Goal: Task Accomplishment & Management: Manage account settings

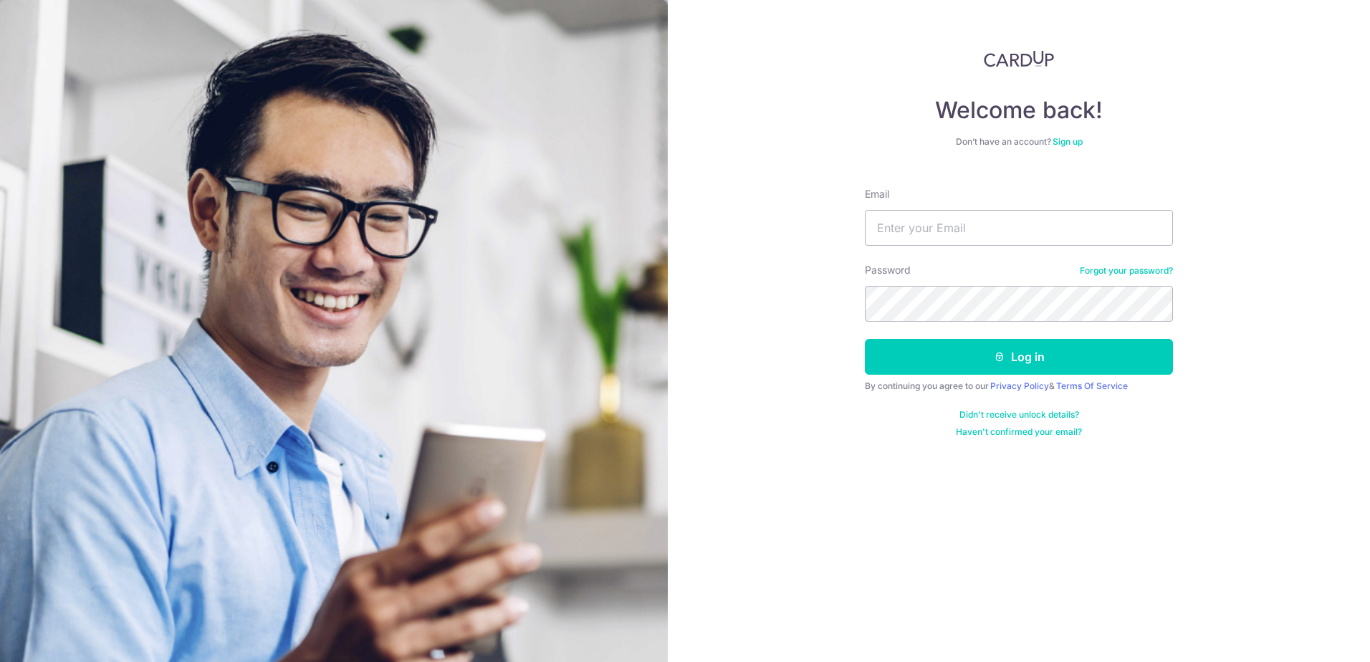
click at [1095, 270] on link "Forgot your password?" at bounding box center [1126, 270] width 93 height 11
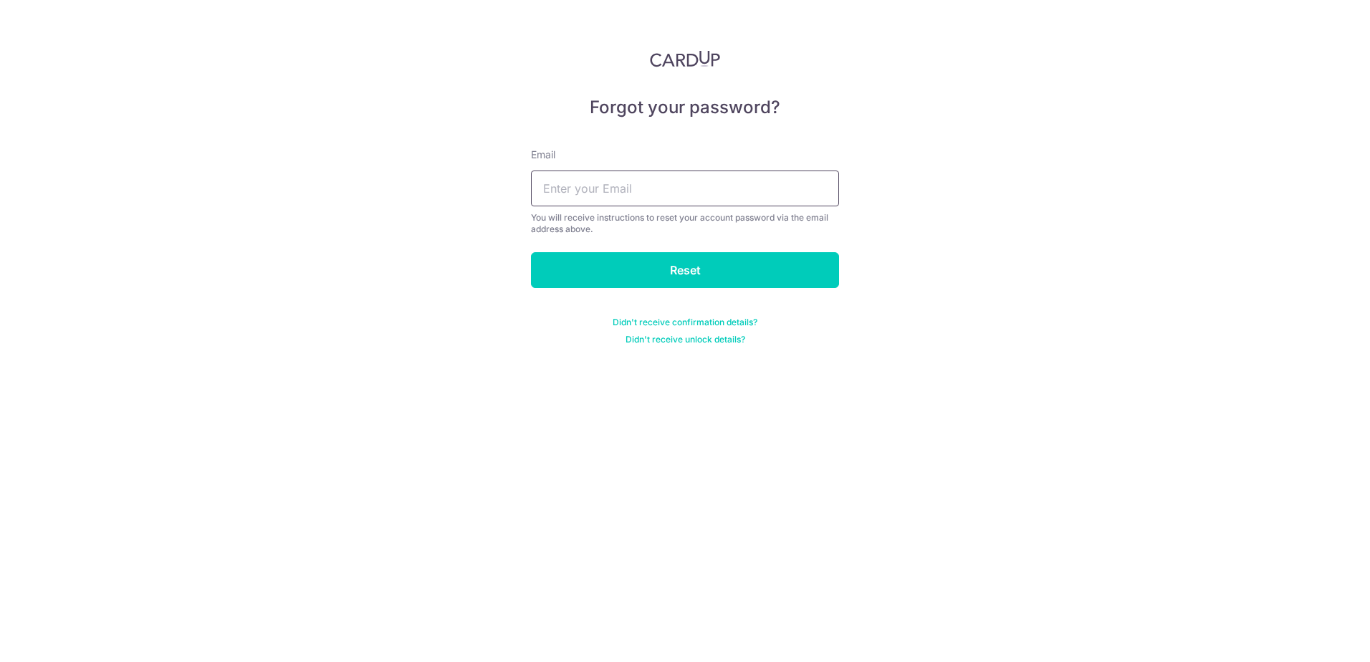
click at [593, 200] on input "text" at bounding box center [685, 189] width 308 height 36
type input "OCWHZW@GMAIL.COM"
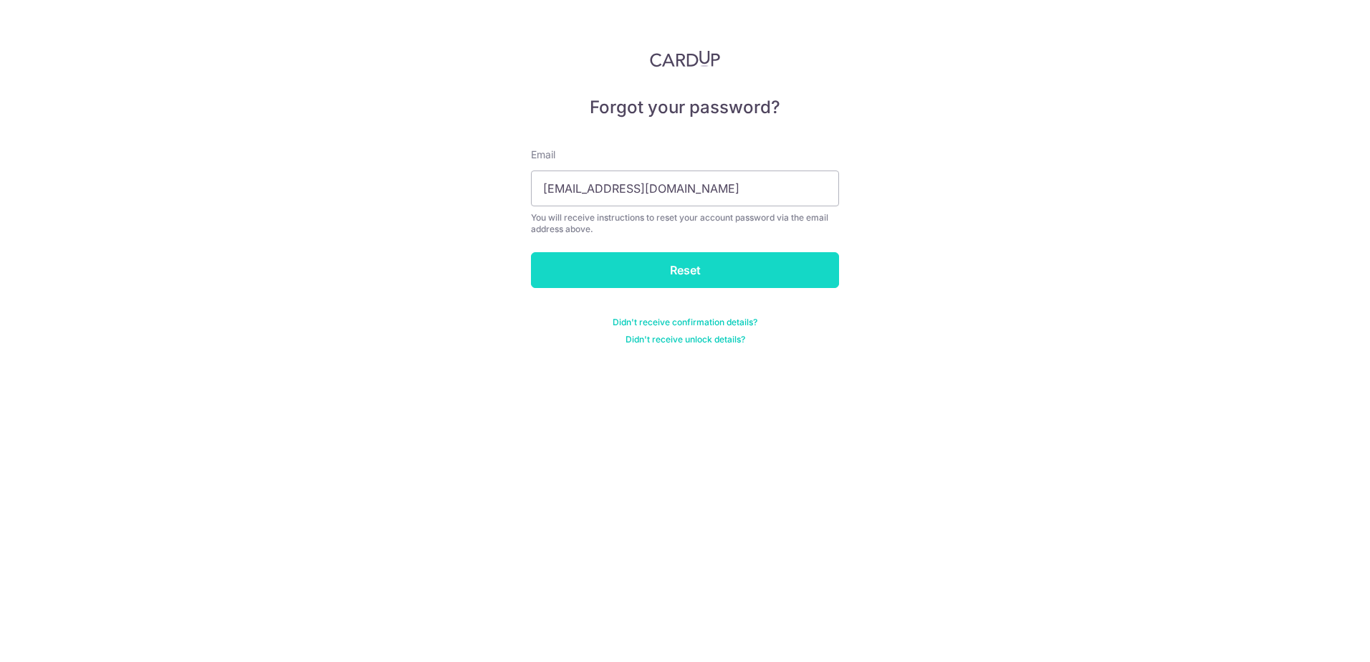
click at [628, 267] on input "Reset" at bounding box center [685, 270] width 308 height 36
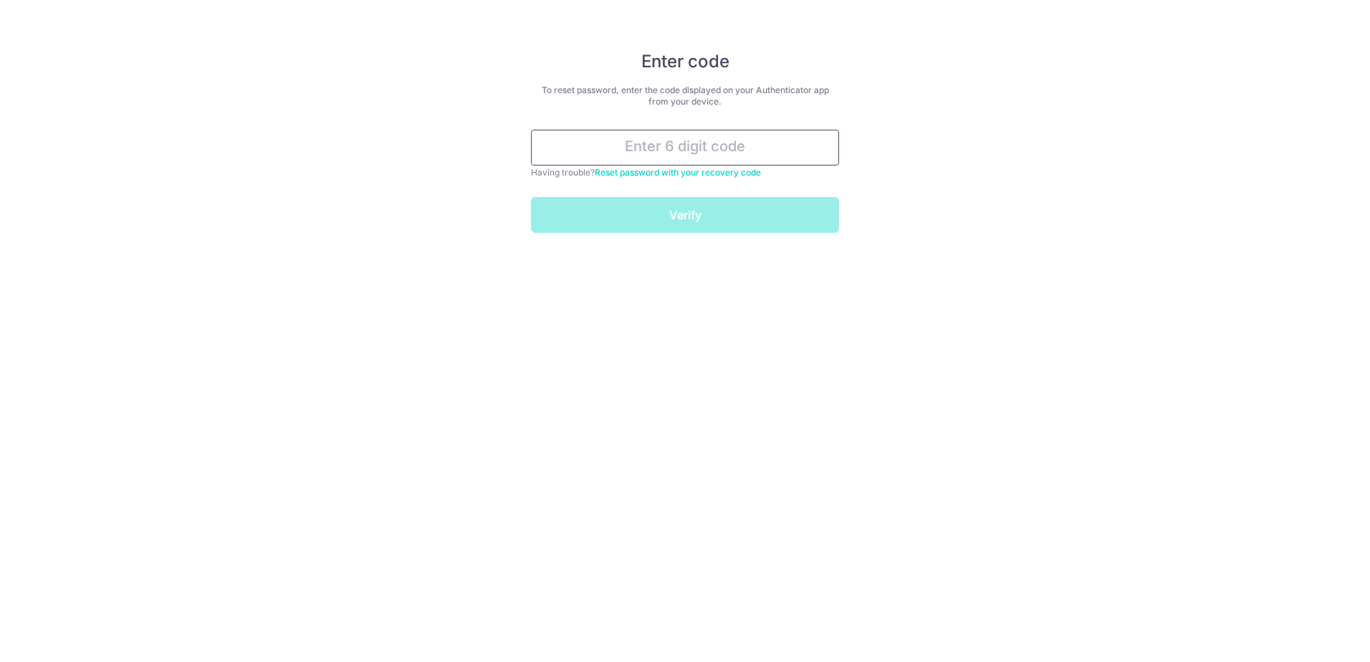
click at [616, 157] on input "text" at bounding box center [685, 148] width 308 height 36
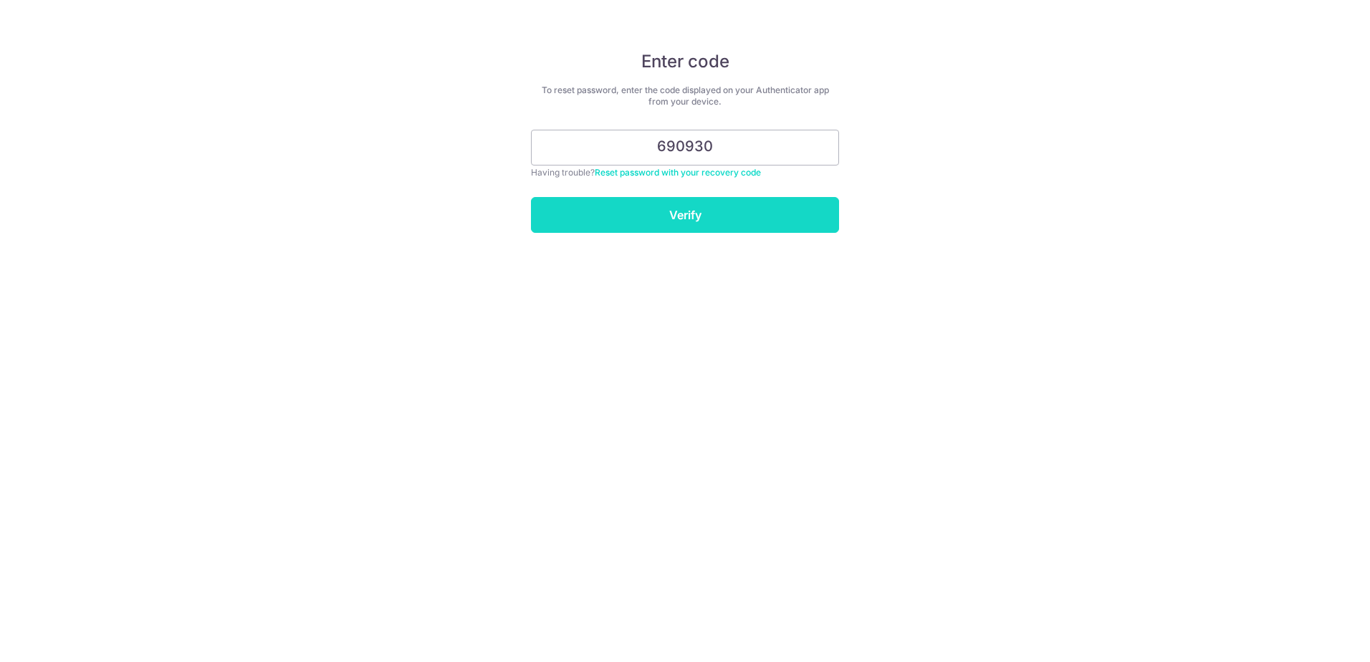
type input "690930"
click at [649, 230] on input "Verify" at bounding box center [685, 215] width 308 height 36
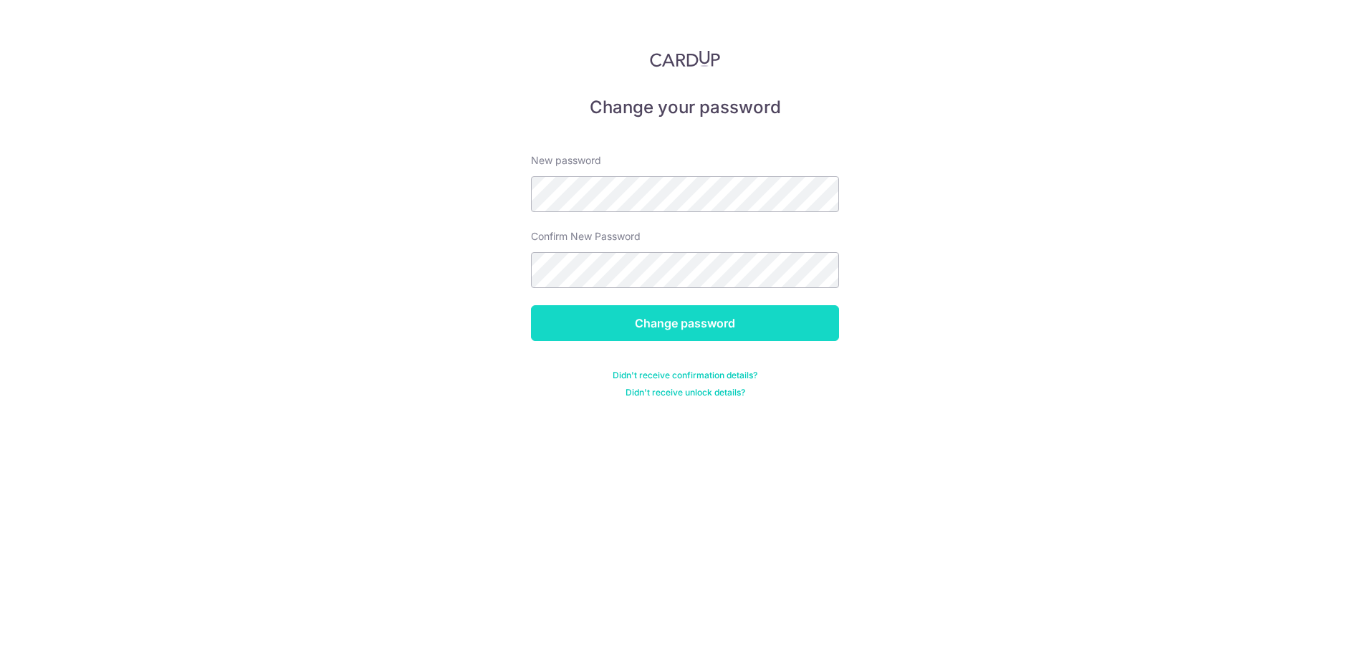
click at [750, 322] on input "Change password" at bounding box center [685, 323] width 308 height 36
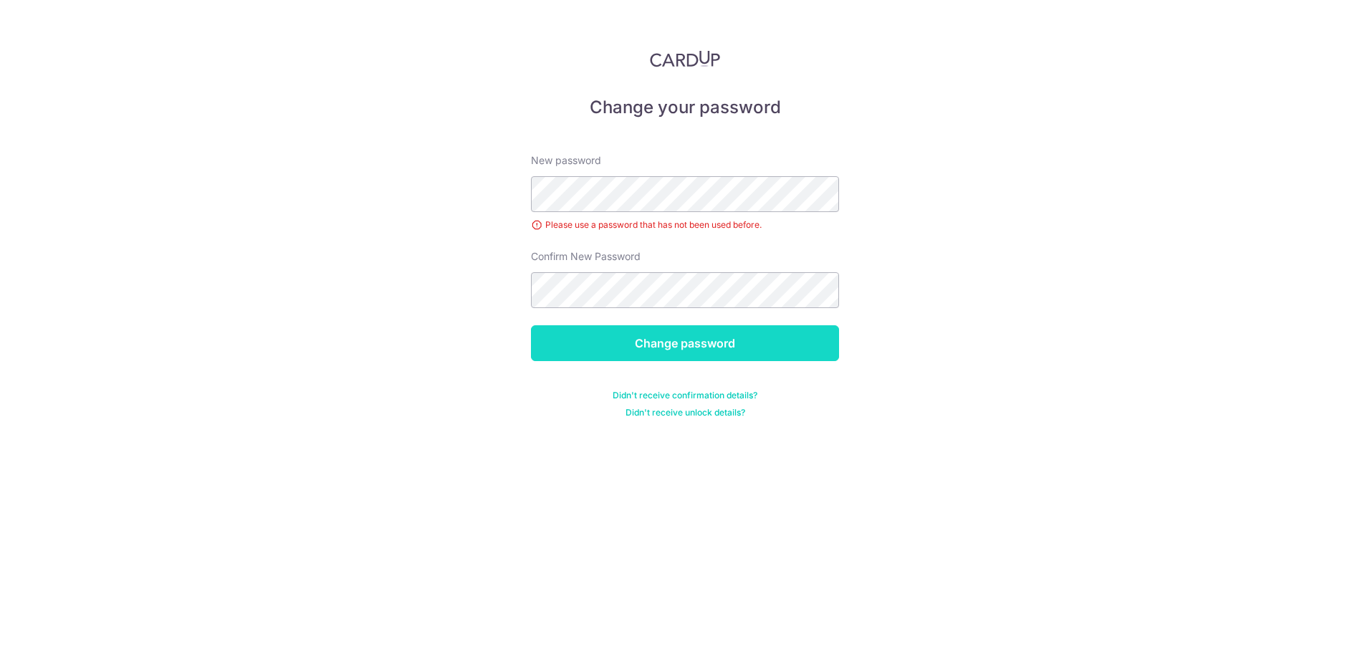
click at [732, 331] on input "Change password" at bounding box center [685, 343] width 308 height 36
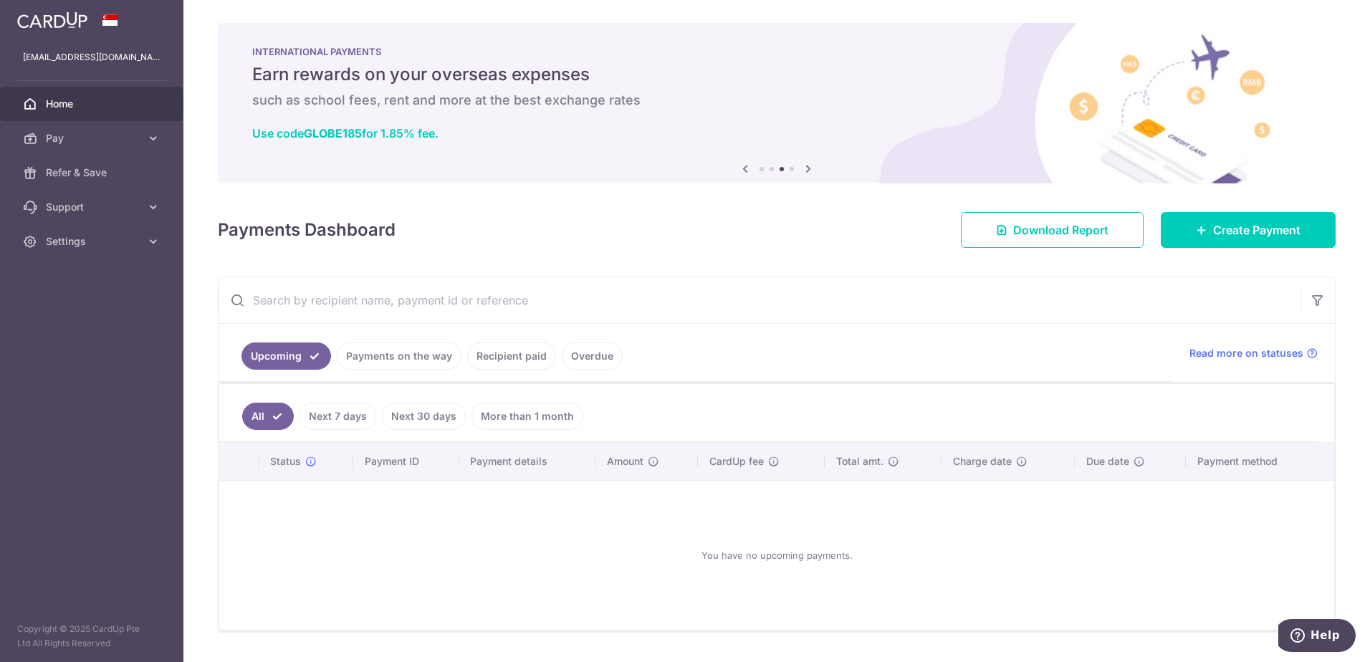
click at [805, 168] on icon at bounding box center [808, 169] width 17 height 18
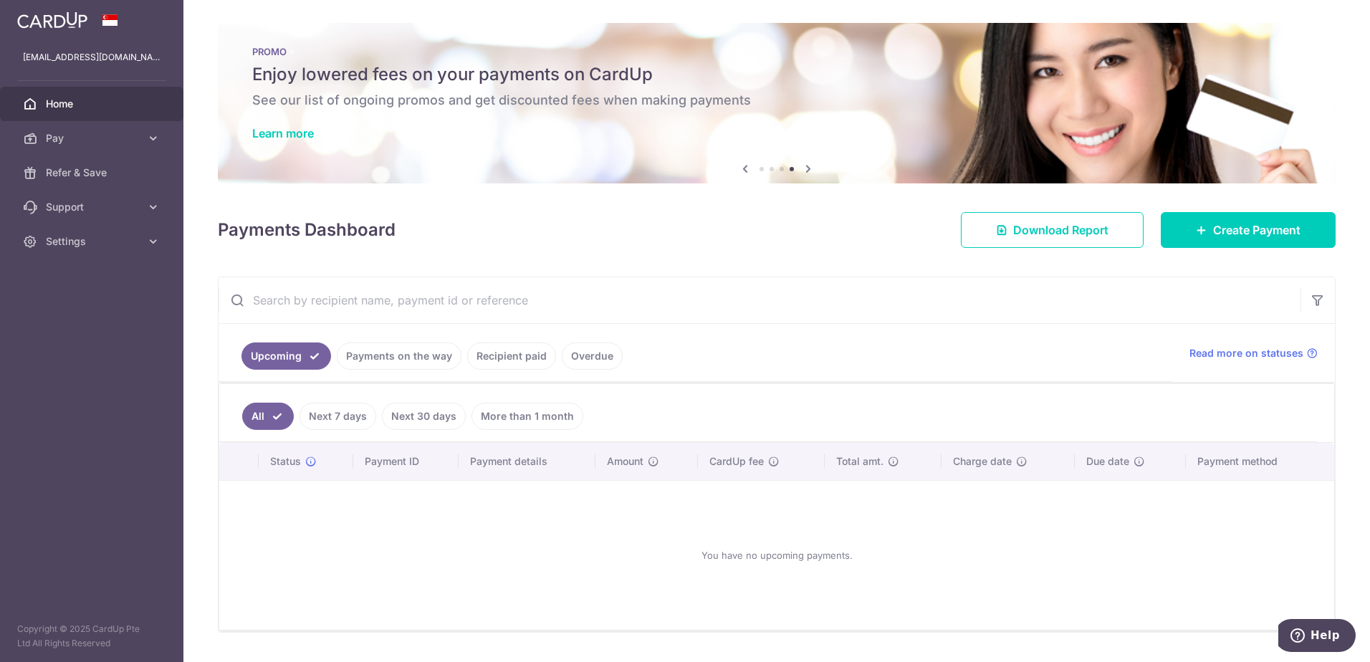
click at [805, 168] on icon at bounding box center [808, 169] width 17 height 18
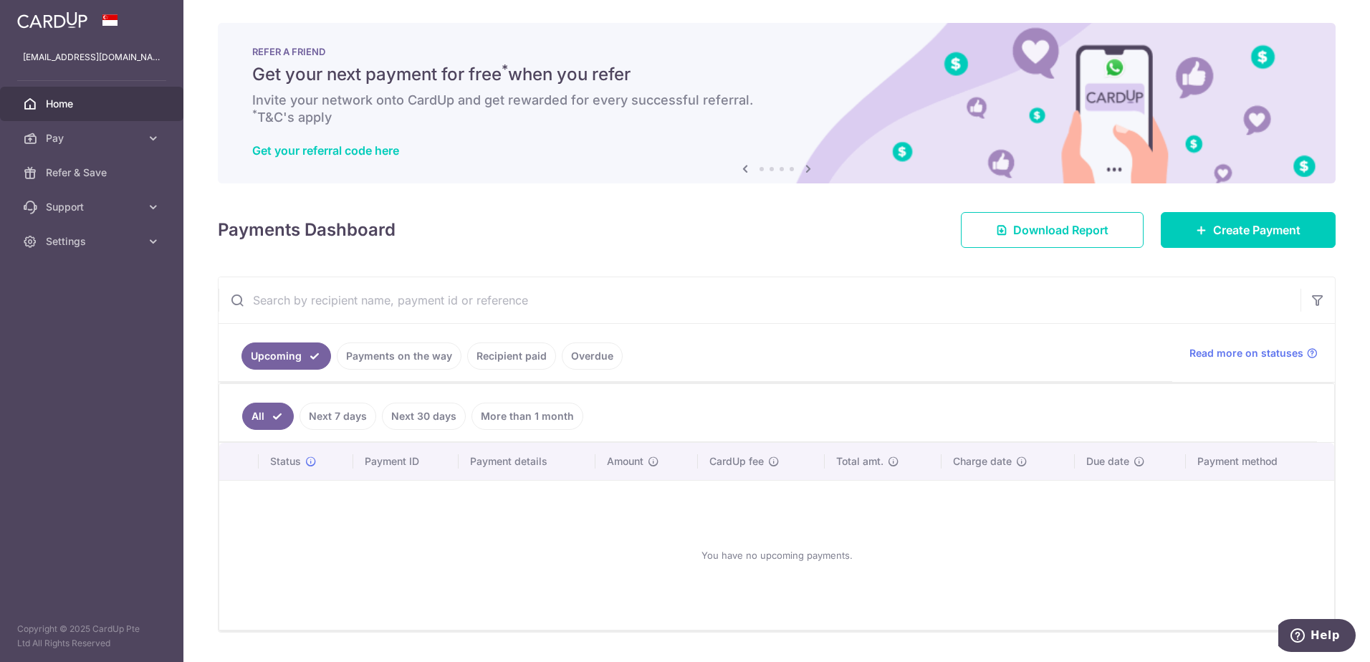
click at [805, 168] on icon at bounding box center [808, 169] width 17 height 18
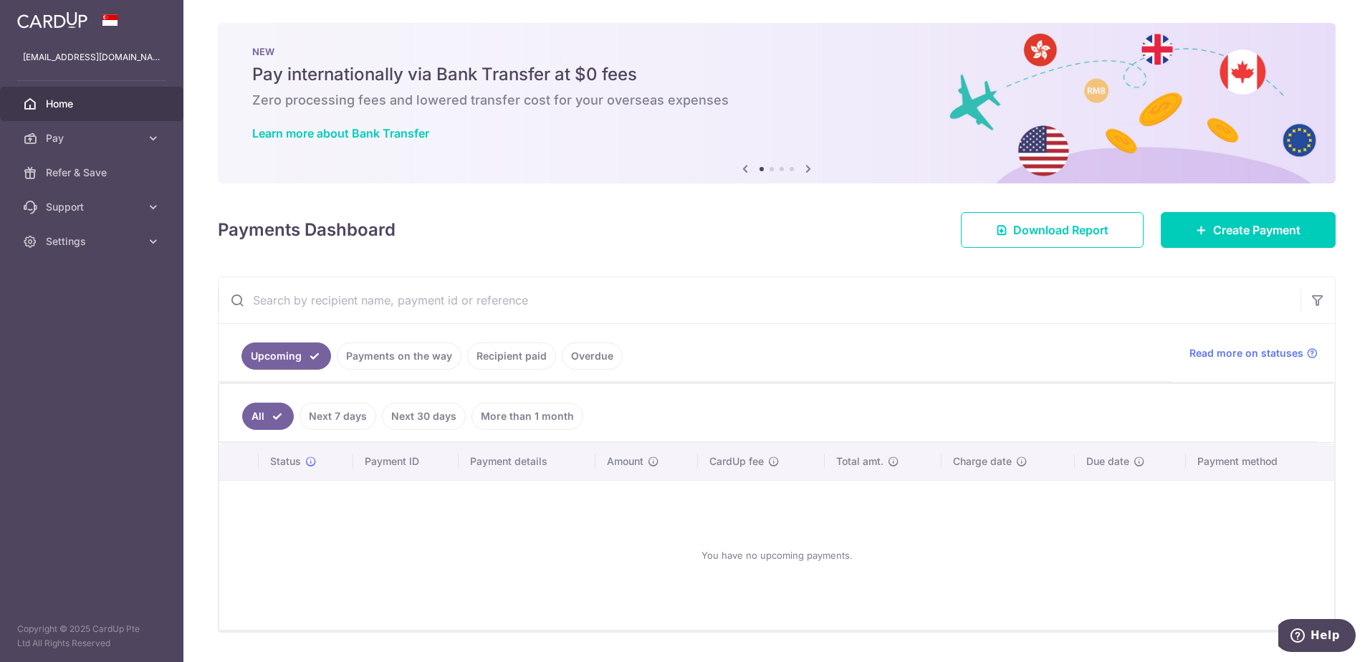
click at [805, 168] on icon at bounding box center [808, 169] width 17 height 18
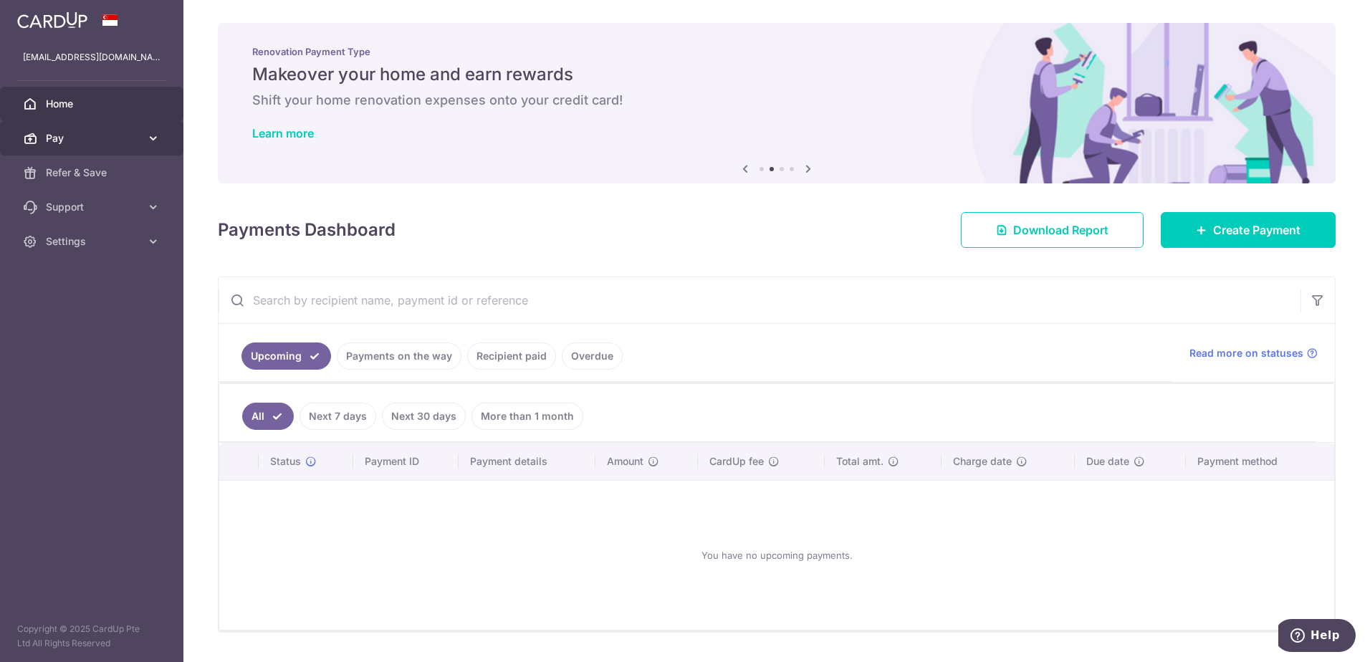
click at [142, 140] on link "Pay" at bounding box center [91, 138] width 183 height 34
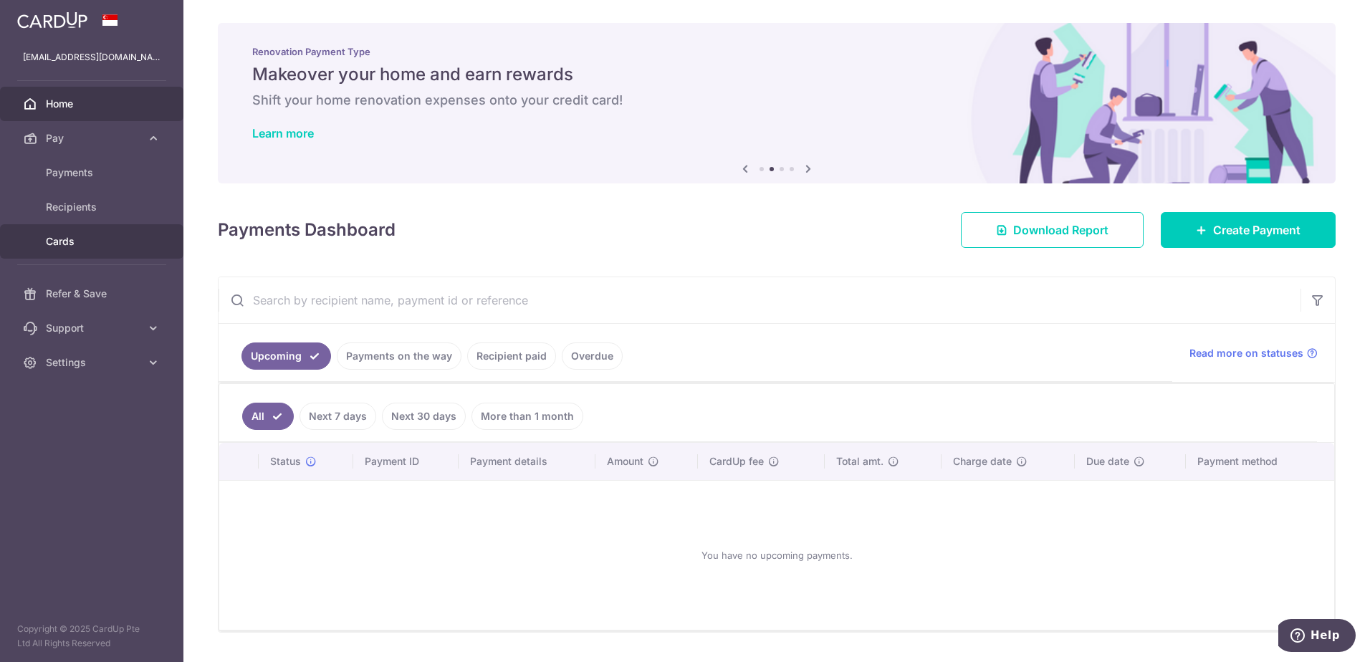
click at [89, 244] on span "Cards" at bounding box center [93, 241] width 95 height 14
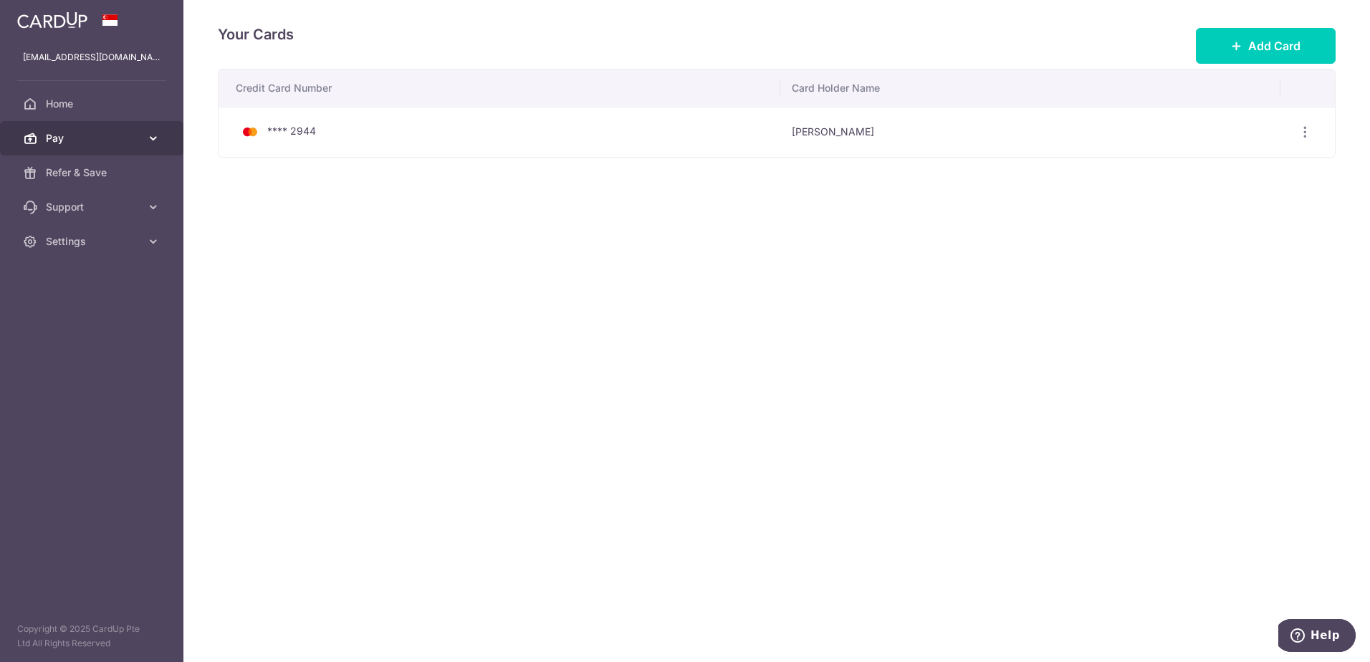
click at [141, 138] on link "Pay" at bounding box center [91, 138] width 183 height 34
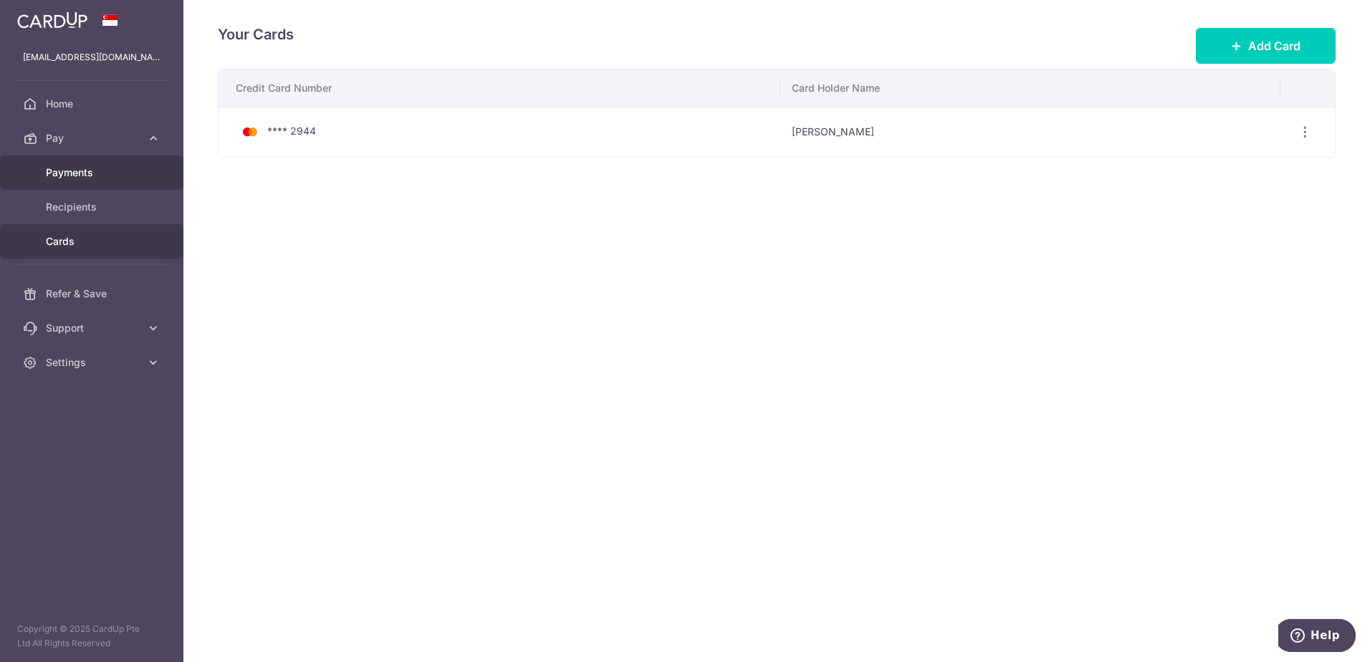
click at [100, 177] on span "Payments" at bounding box center [93, 173] width 95 height 14
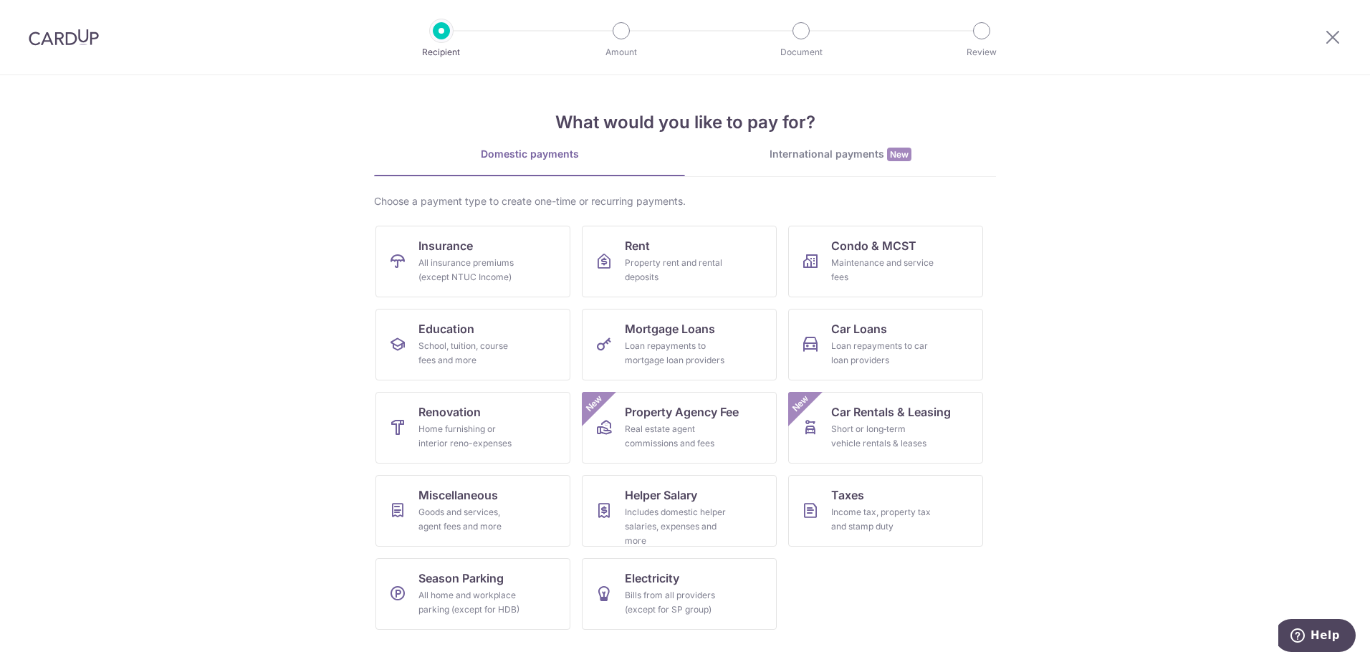
click at [818, 167] on link "International payments New" at bounding box center [840, 161] width 311 height 29
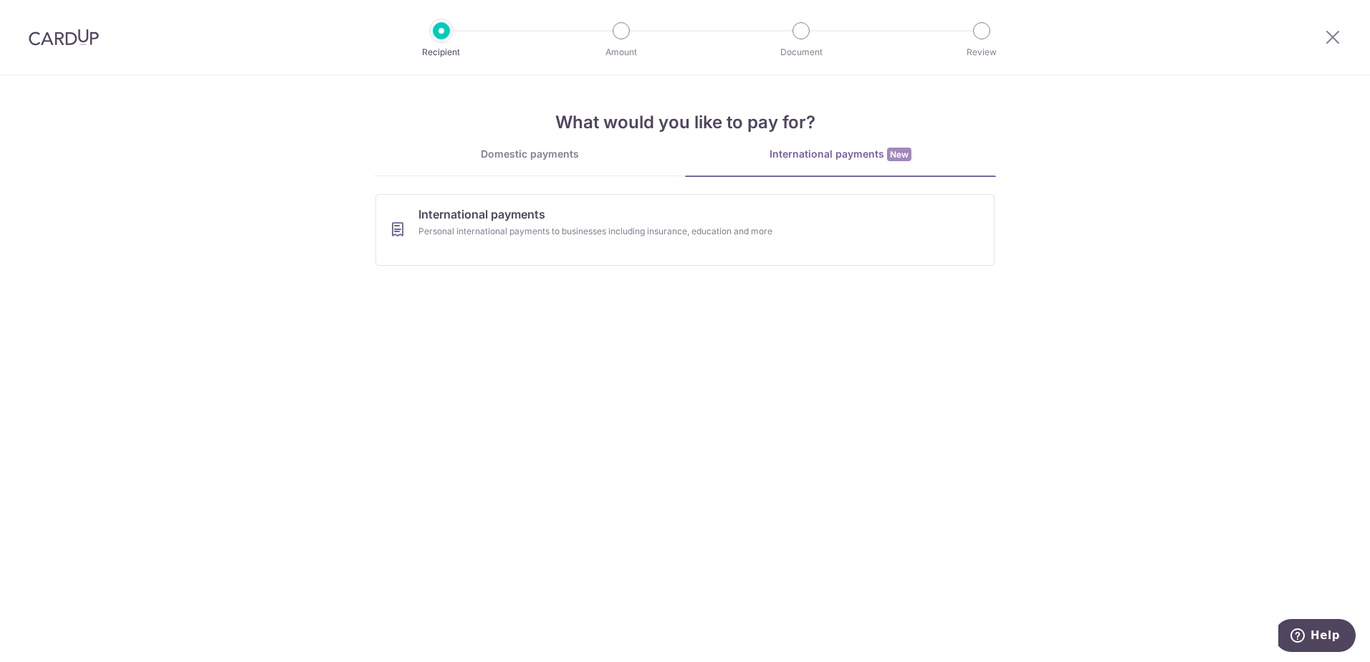
click at [545, 160] on div "Domestic payments" at bounding box center [529, 154] width 311 height 14
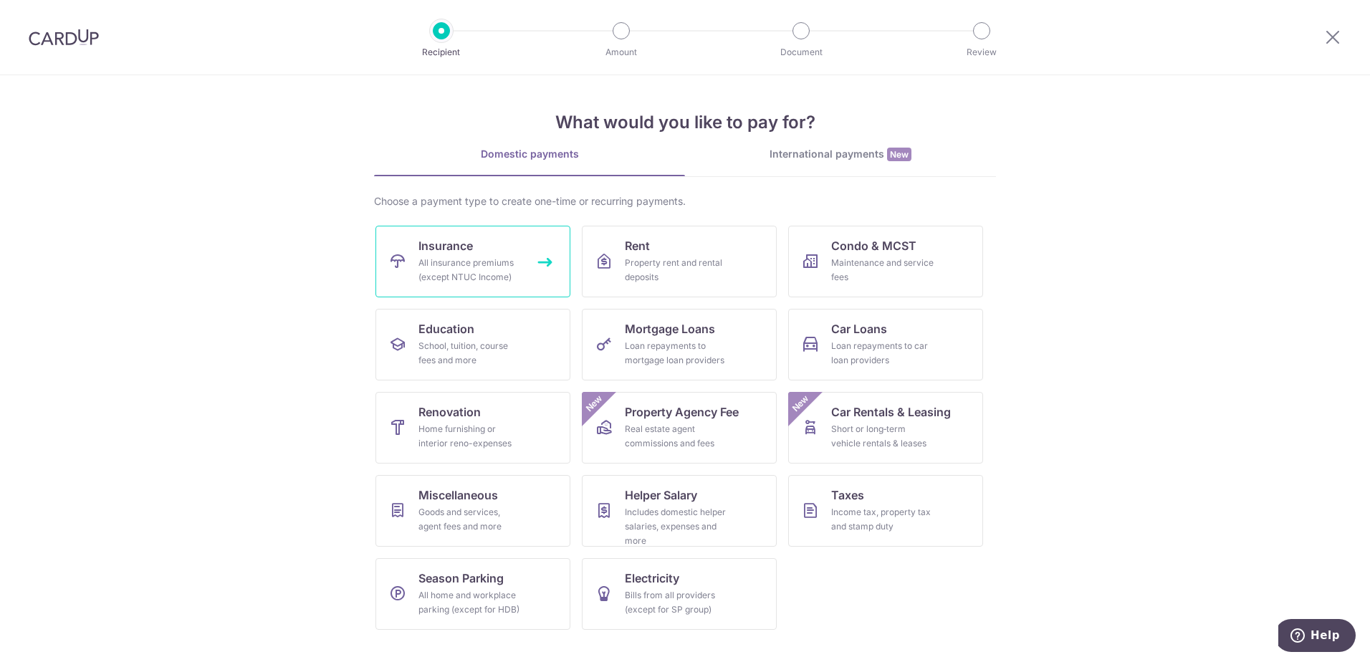
click at [452, 261] on div "All insurance premiums (except NTUC Income)" at bounding box center [470, 270] width 103 height 29
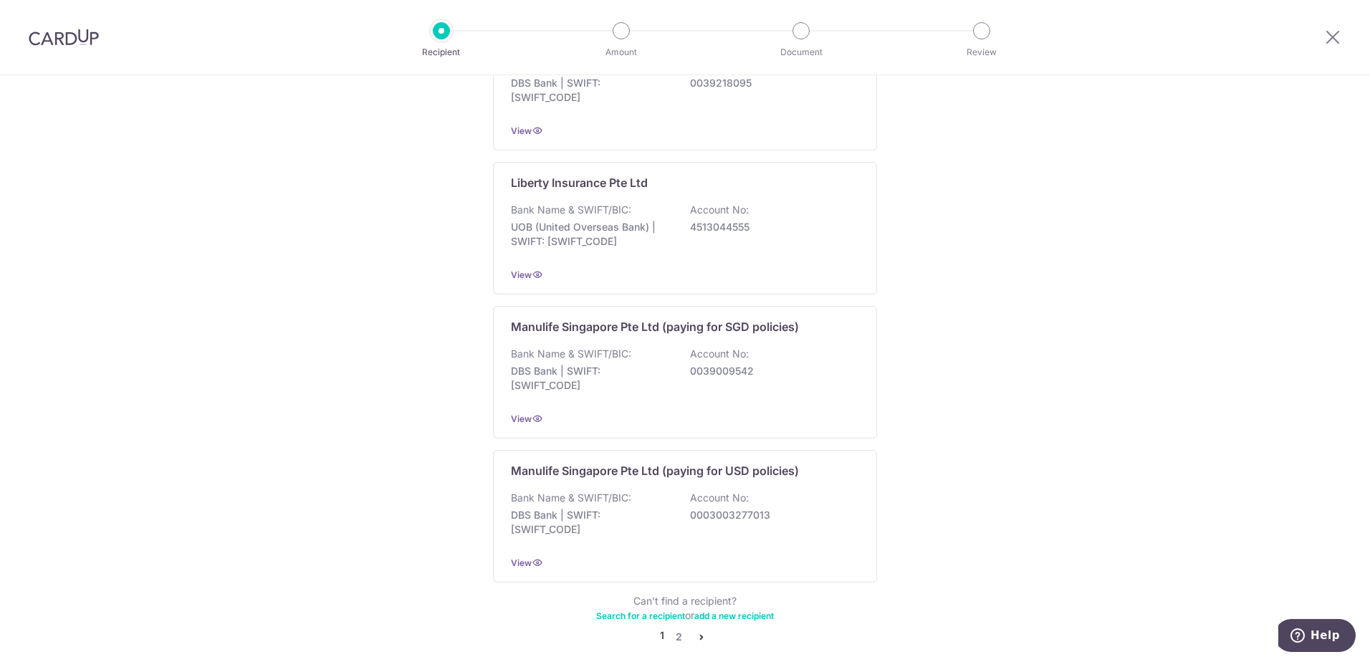
scroll to position [1295, 0]
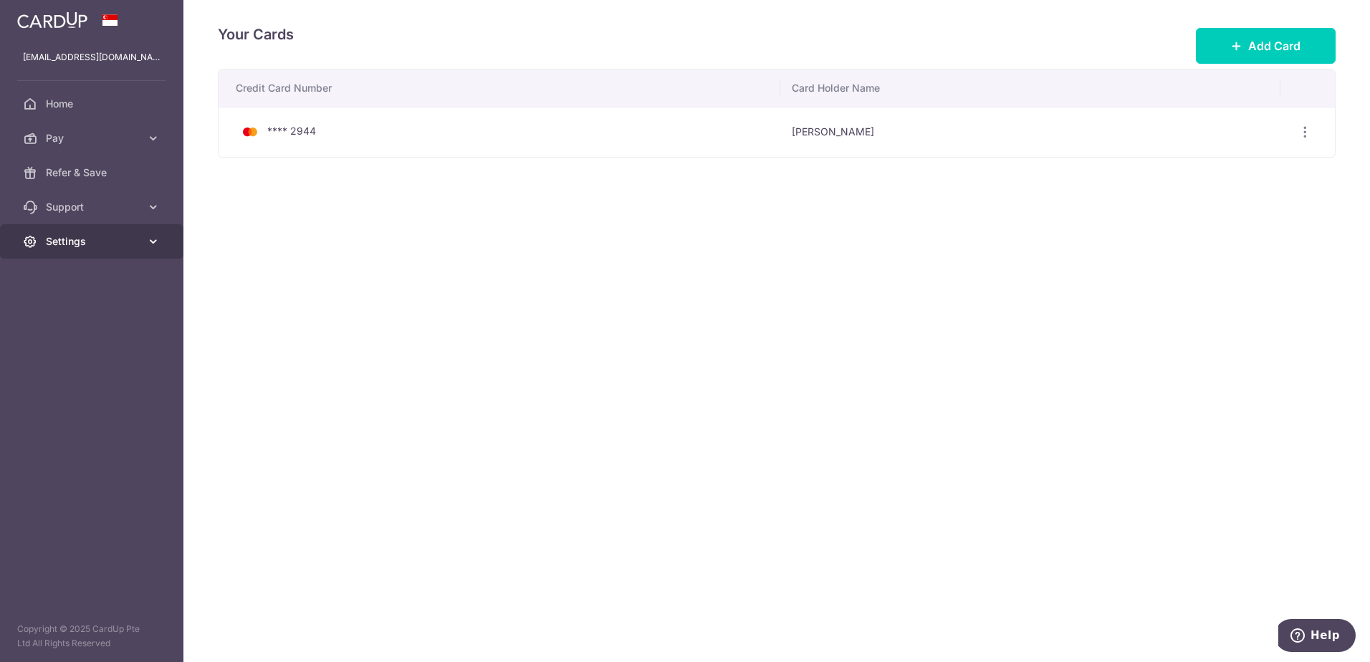
click at [61, 248] on span "Settings" at bounding box center [93, 241] width 95 height 14
click at [130, 212] on span "Support" at bounding box center [93, 207] width 95 height 14
click at [141, 247] on link "Settings" at bounding box center [91, 241] width 183 height 34
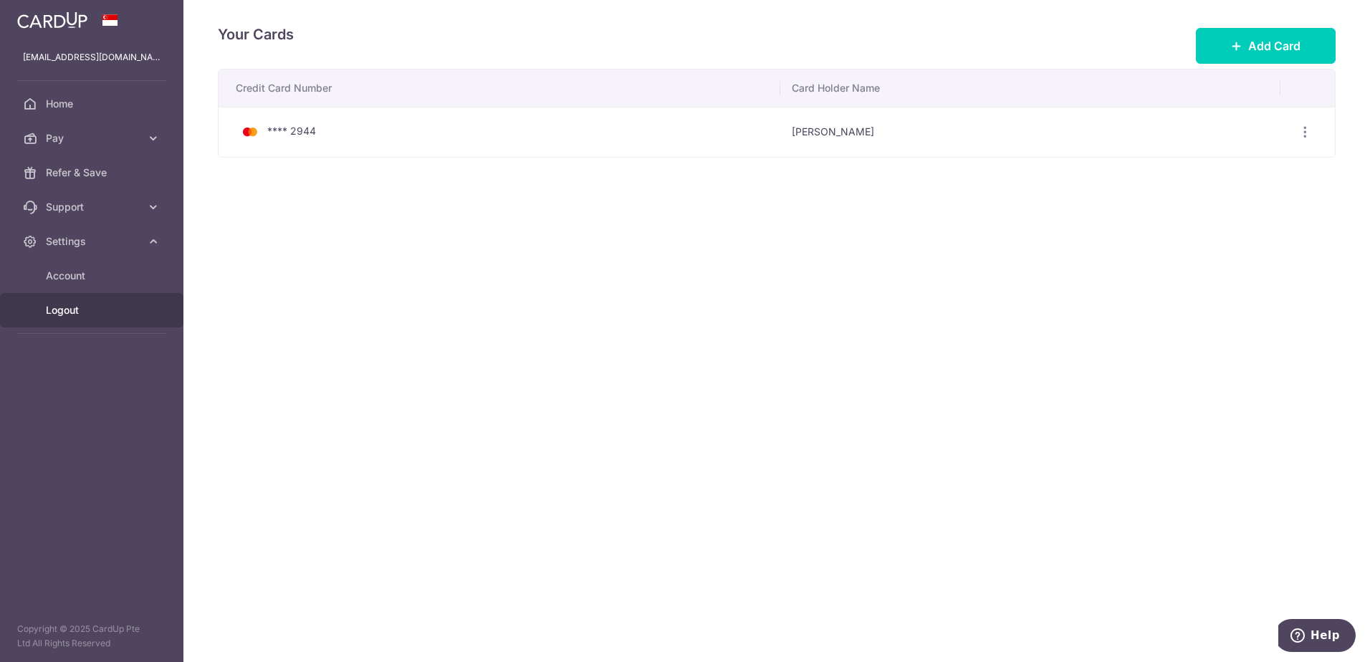
click at [81, 312] on span "Logout" at bounding box center [93, 310] width 95 height 14
